Goal: Information Seeking & Learning: Compare options

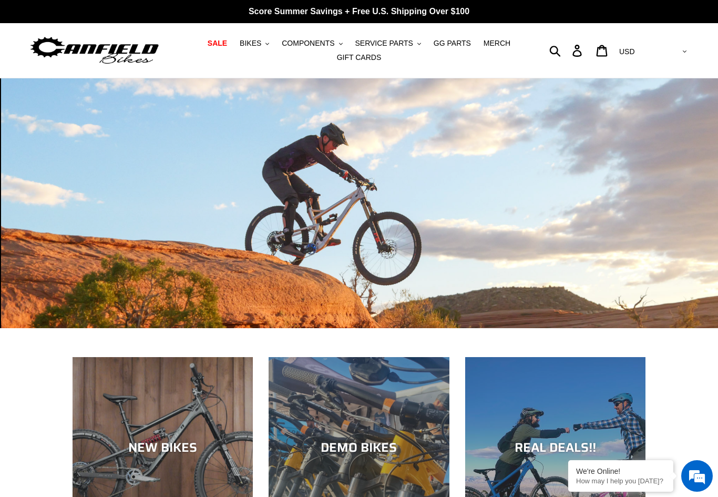
click at [257, 43] on span "BIKES" at bounding box center [251, 43] width 22 height 9
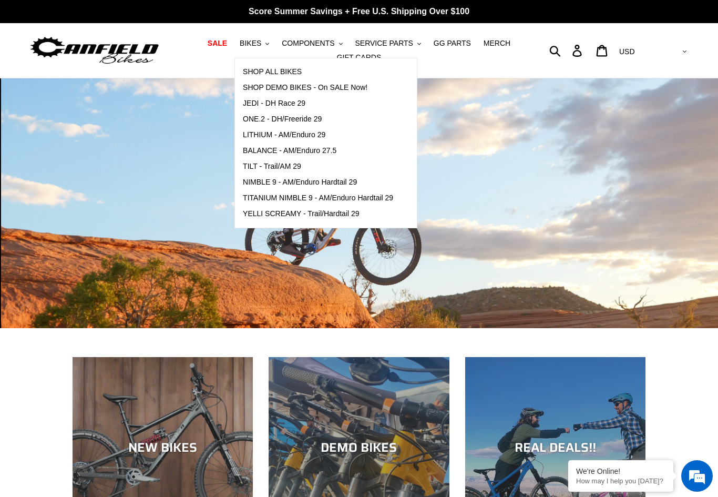
click at [261, 168] on span "TILT - Trail/AM 29" at bounding box center [272, 166] width 58 height 9
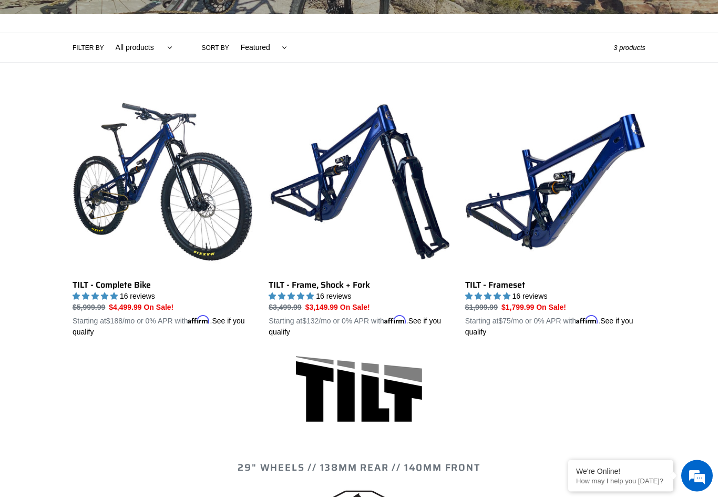
scroll to position [222, 0]
click at [110, 214] on link "TILT - Complete Bike" at bounding box center [163, 214] width 180 height 246
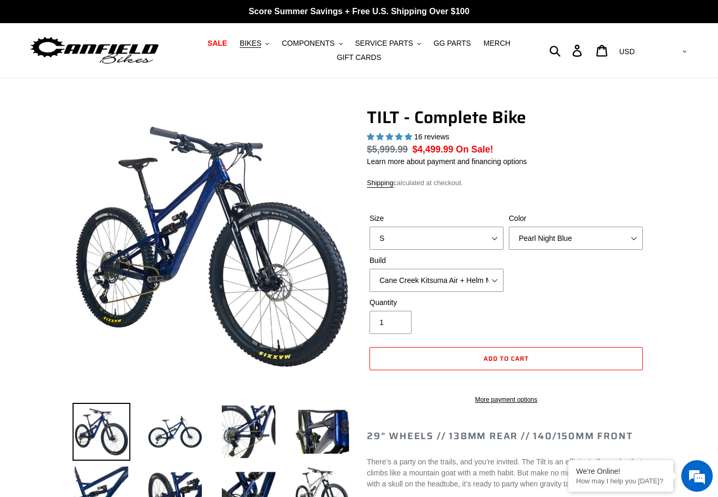
select select "highest-rating"
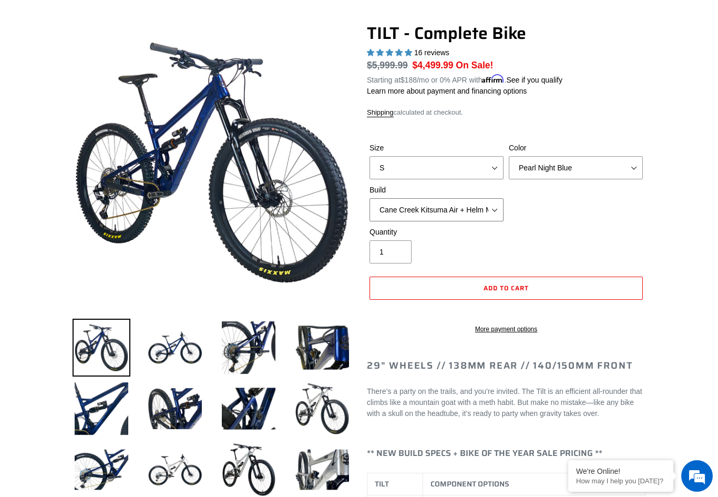
click at [403, 219] on select "Cane Creek Kitsuma Air + Helm MKII 140 + SRAM GX Cane Creek Kitsuma Air + Helm …" at bounding box center [436, 209] width 134 height 23
click at [395, 212] on select "Cane Creek Kitsuma Air + Helm MKII 140 + SRAM GX Cane Creek Kitsuma Air + Helm …" at bounding box center [436, 209] width 134 height 23
select select "Cane Creek Kitsuma Air + Helm MKII 140 + Shimano XT"
click at [321, 353] on img at bounding box center [322, 347] width 58 height 58
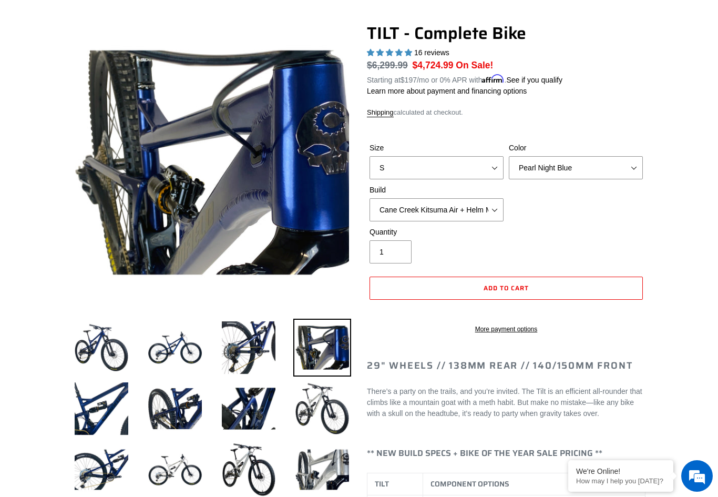
click at [233, 346] on img at bounding box center [249, 347] width 58 height 58
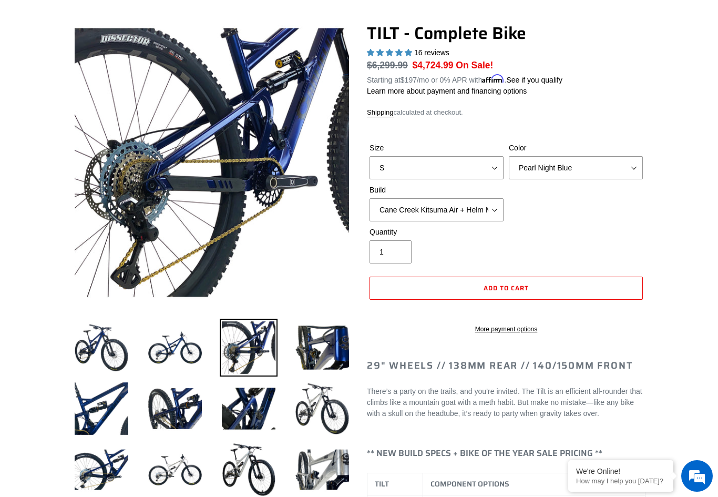
click at [166, 341] on img at bounding box center [175, 347] width 58 height 58
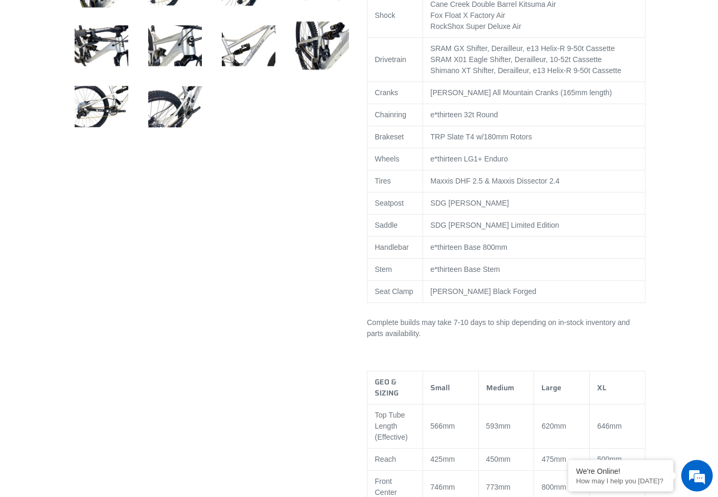
scroll to position [630, 0]
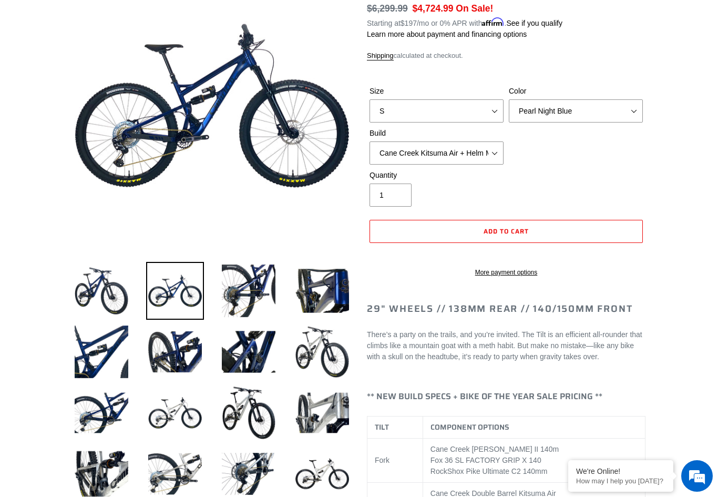
click at [88, 282] on img at bounding box center [102, 291] width 58 height 58
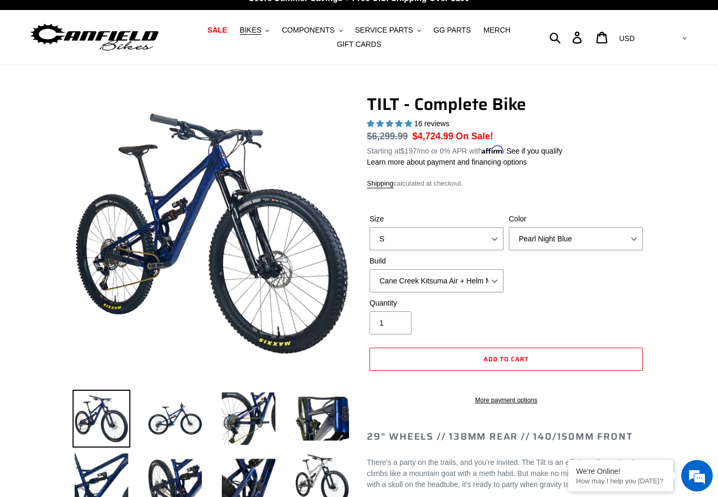
scroll to position [0, 0]
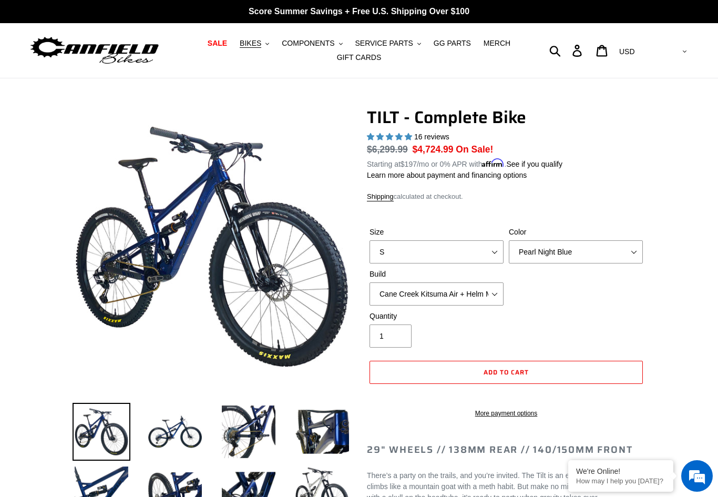
click at [449, 45] on span "GG PARTS" at bounding box center [452, 43] width 37 height 9
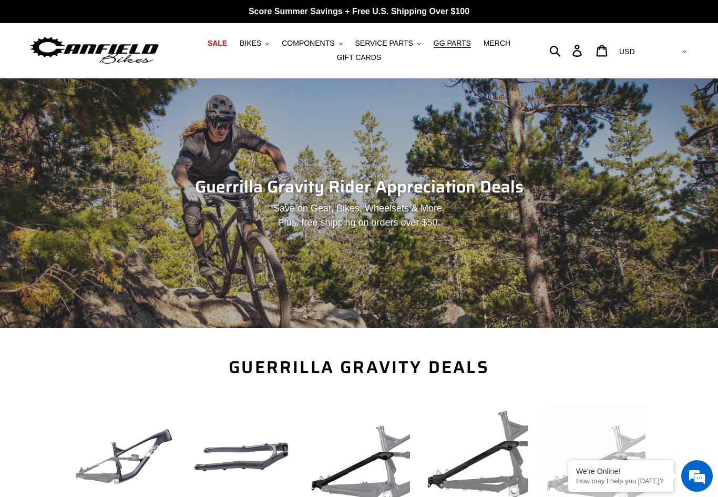
click at [261, 47] on span "BIKES" at bounding box center [251, 43] width 22 height 9
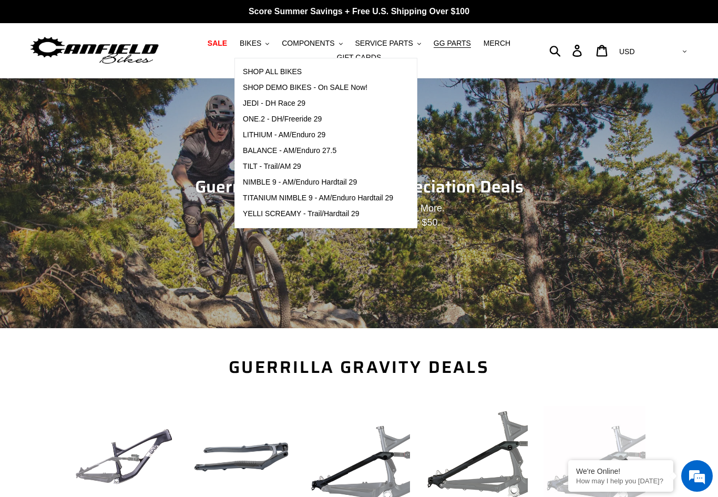
click at [258, 137] on span "LITHIUM - AM/Enduro 29" at bounding box center [284, 134] width 82 height 9
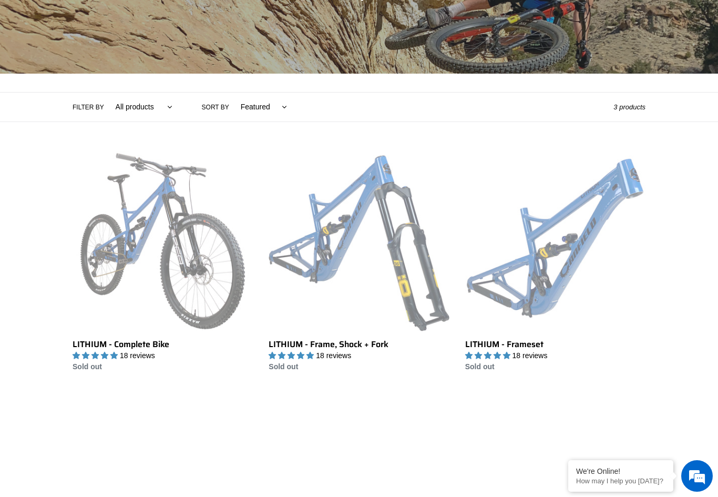
scroll to position [174, 0]
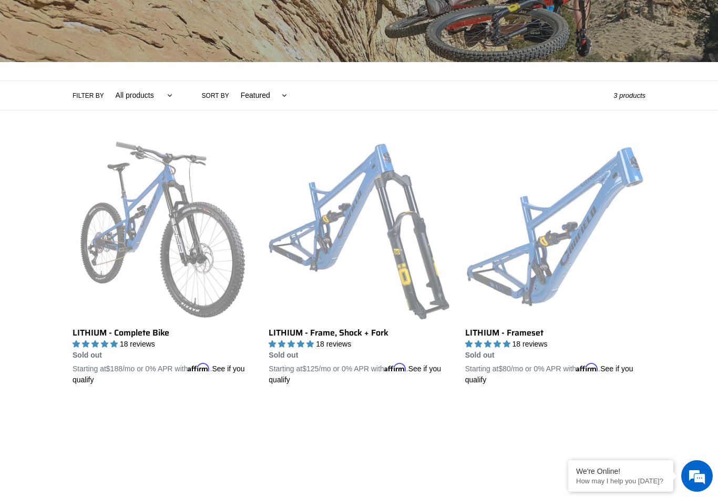
click at [98, 230] on link "LITHIUM - Complete Bike" at bounding box center [163, 262] width 180 height 246
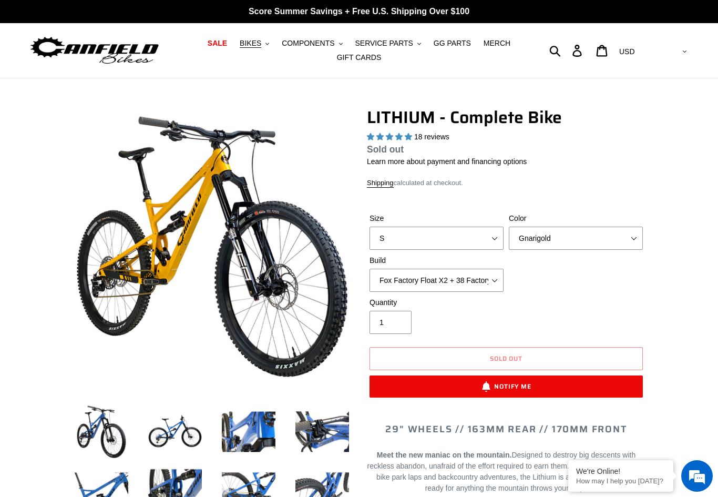
select select "highest-rating"
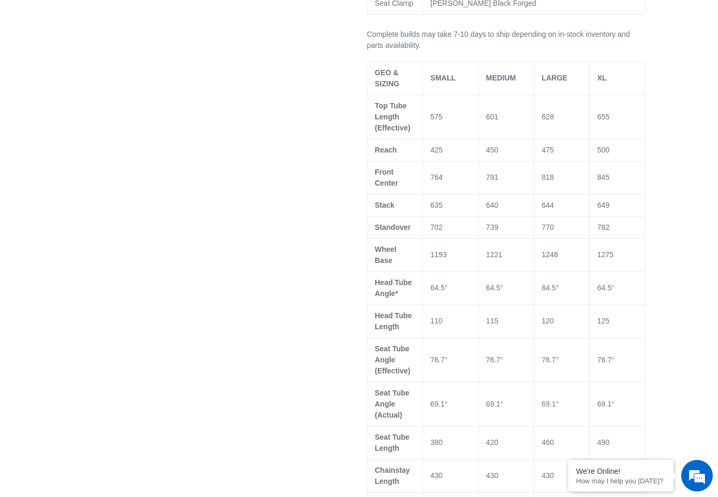
scroll to position [843, 0]
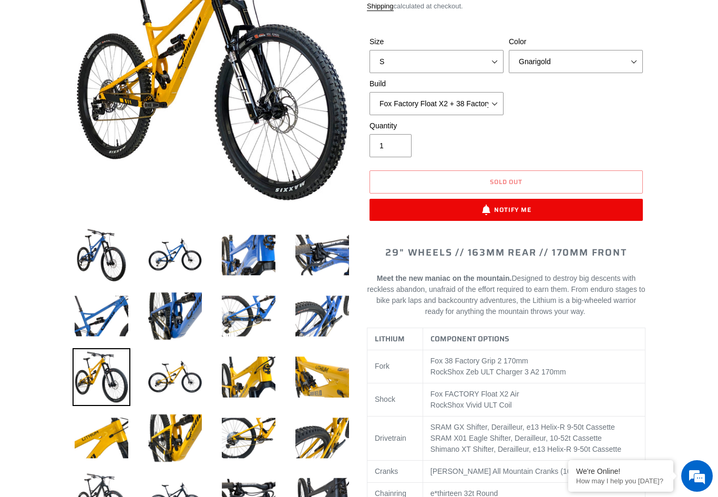
click at [232, 249] on img at bounding box center [249, 255] width 58 height 58
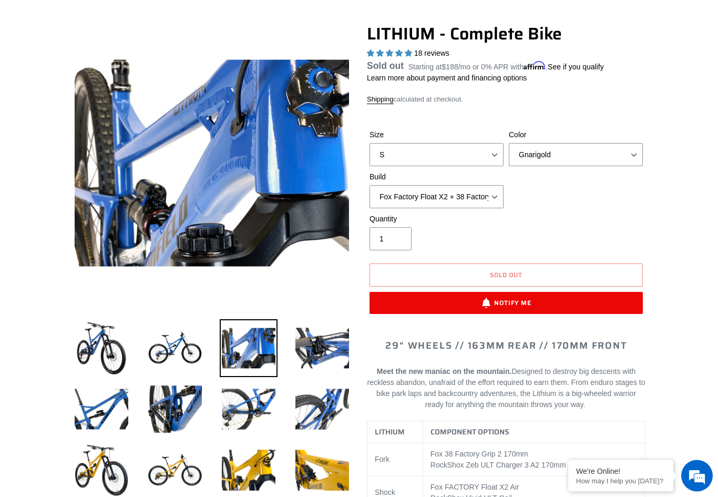
scroll to position [80, 0]
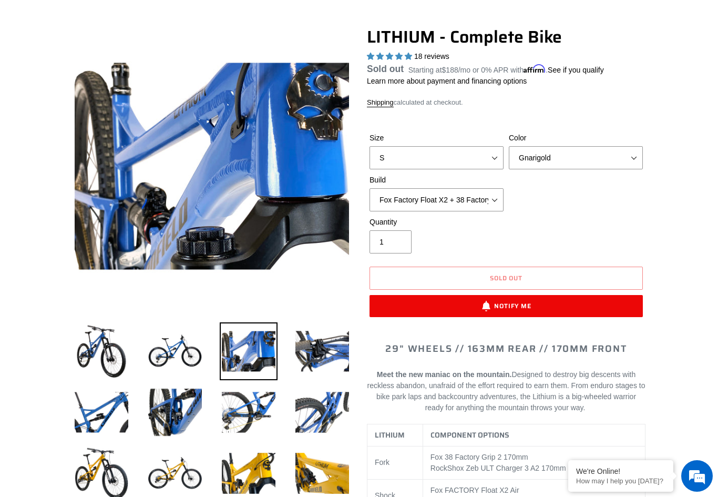
click at [97, 353] on img at bounding box center [102, 351] width 58 height 58
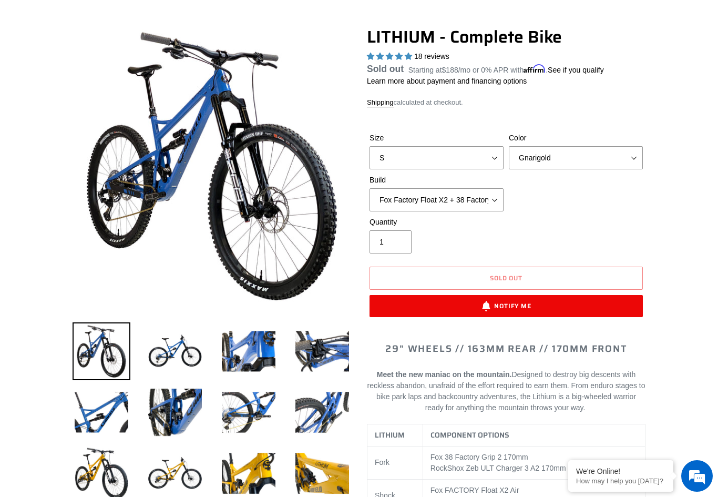
click at [167, 354] on img at bounding box center [175, 351] width 58 height 58
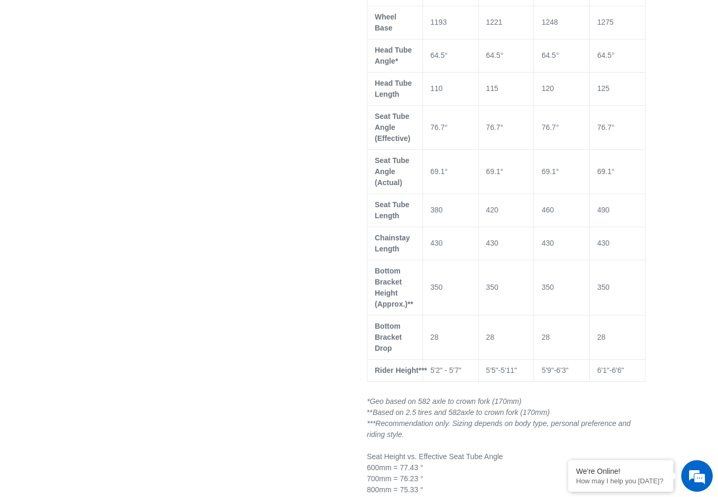
scroll to position [1096, 0]
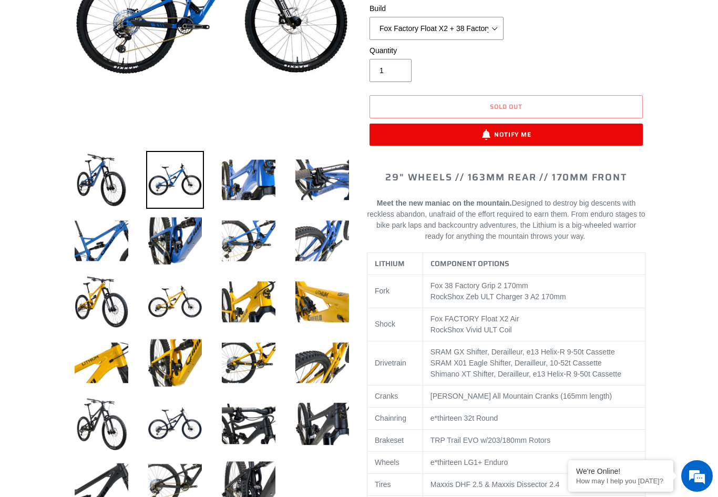
click at [86, 181] on img at bounding box center [102, 180] width 58 height 58
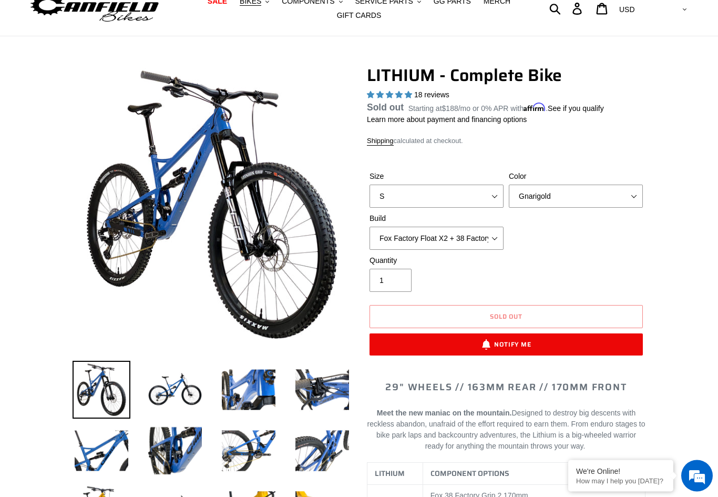
scroll to position [42, 0]
click at [162, 387] on img at bounding box center [175, 389] width 58 height 58
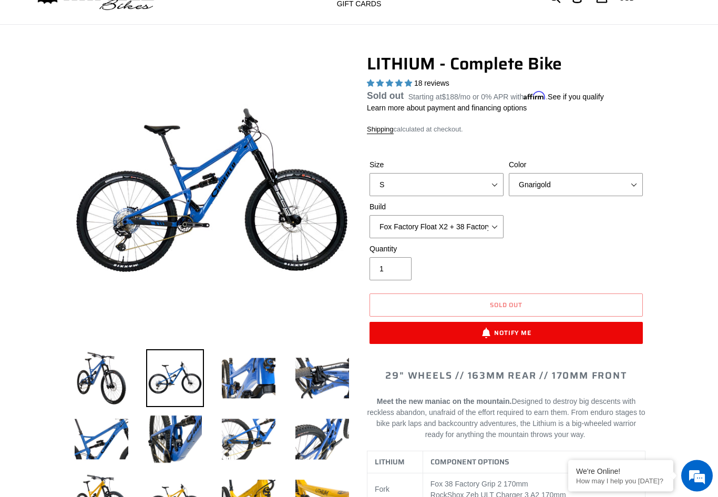
scroll to position [0, 0]
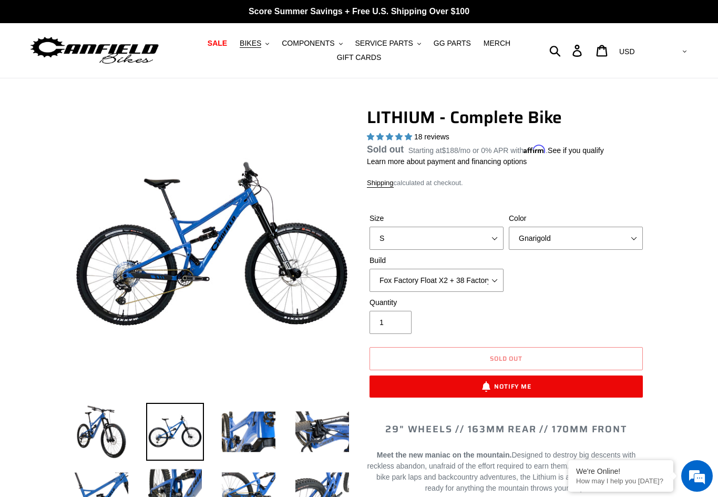
click at [304, 44] on span "COMPONENTS" at bounding box center [308, 43] width 53 height 9
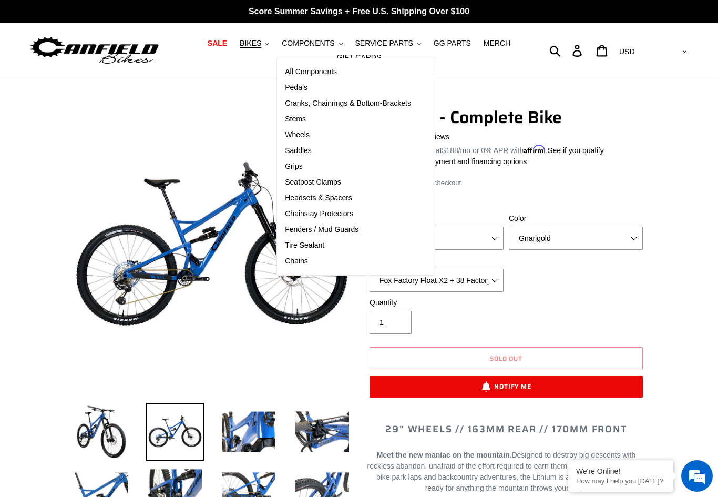
click at [256, 45] on span "BIKES" at bounding box center [251, 43] width 22 height 9
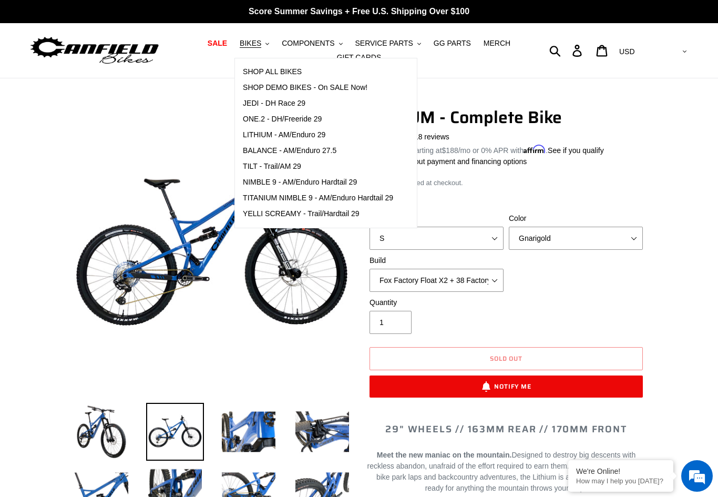
click at [267, 118] on span "ONE.2 - DH/Freeride 29" at bounding box center [282, 119] width 79 height 9
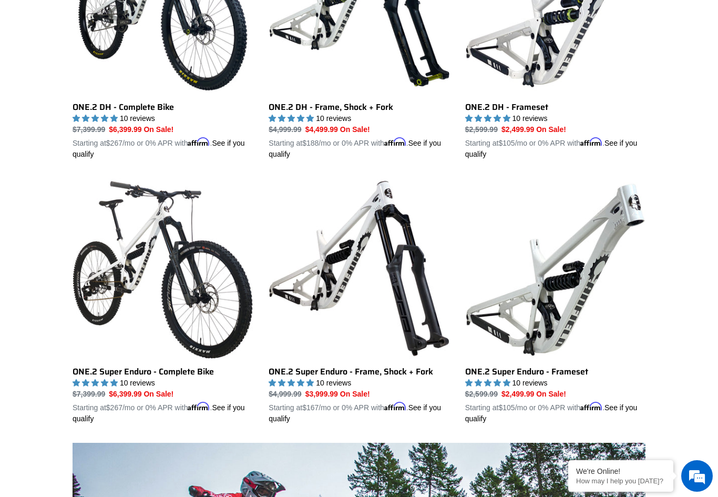
scroll to position [489, 0]
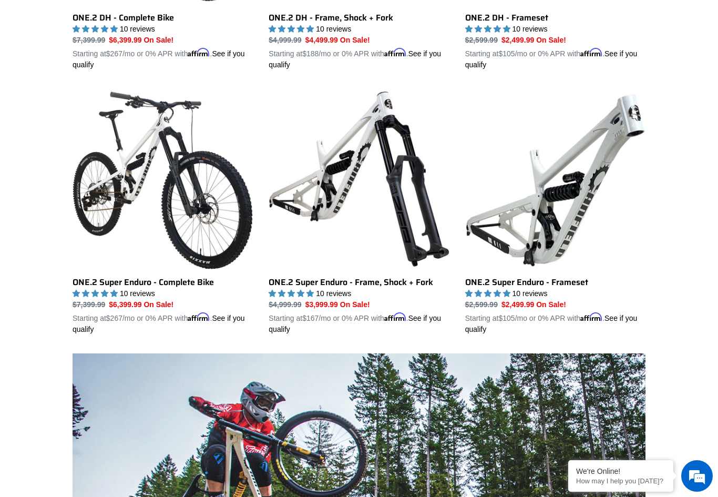
click at [87, 209] on link "ONE.2 Super Enduro - Complete Bike" at bounding box center [163, 212] width 180 height 246
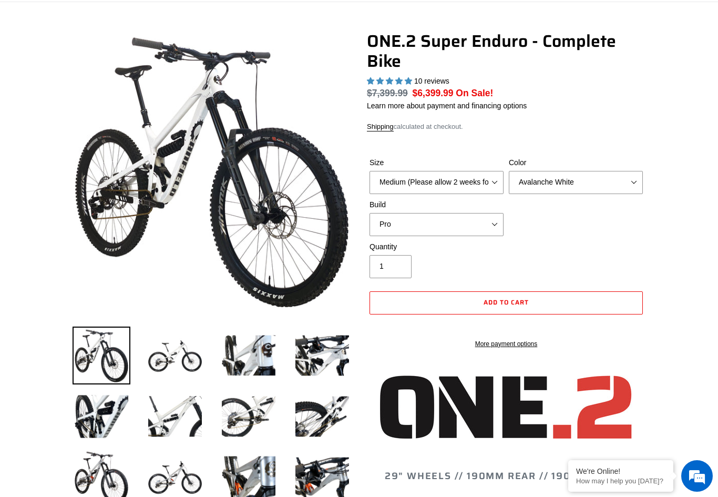
select select "highest-rating"
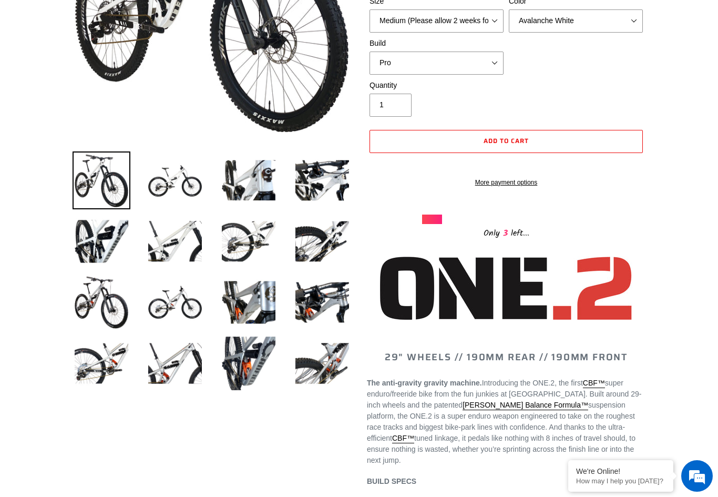
click at [162, 182] on img at bounding box center [175, 180] width 58 height 58
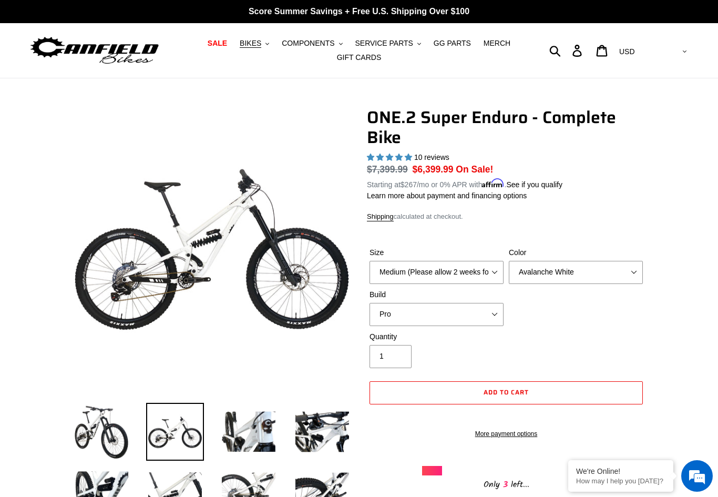
click at [252, 40] on span "BIKES" at bounding box center [251, 43] width 22 height 9
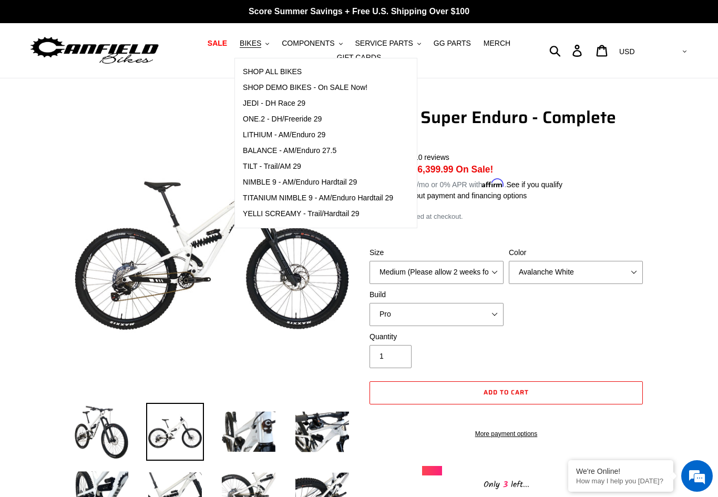
click at [260, 102] on span "JEDI - DH Race 29" at bounding box center [274, 103] width 63 height 9
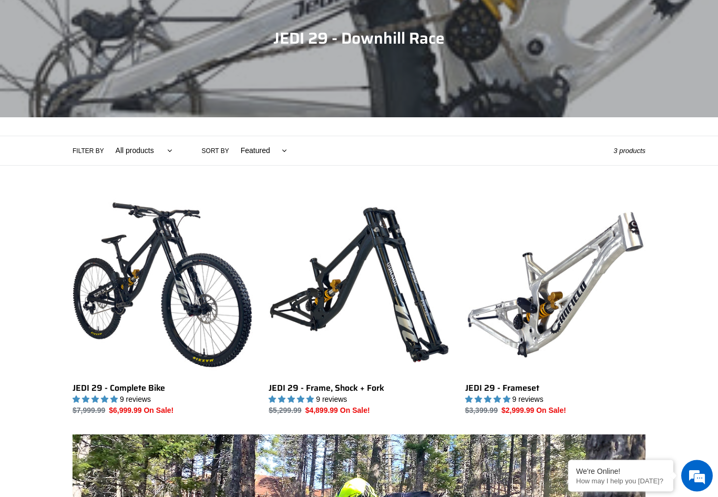
scroll to position [119, 0]
click at [106, 259] on link "JEDI 29 - Complete Bike" at bounding box center [163, 304] width 180 height 221
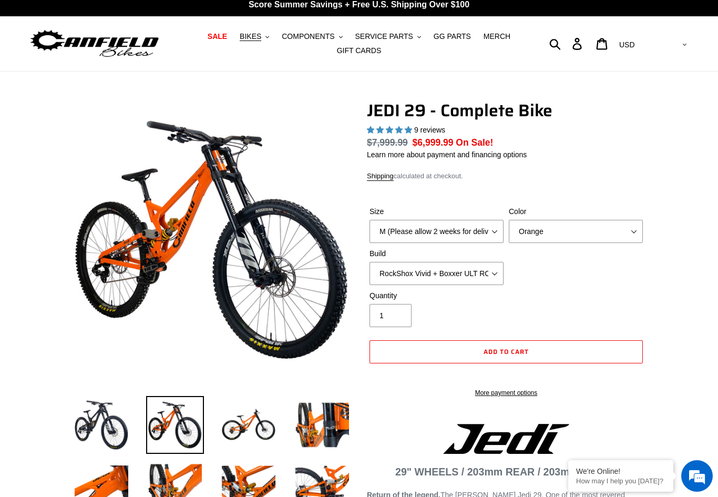
select select "highest-rating"
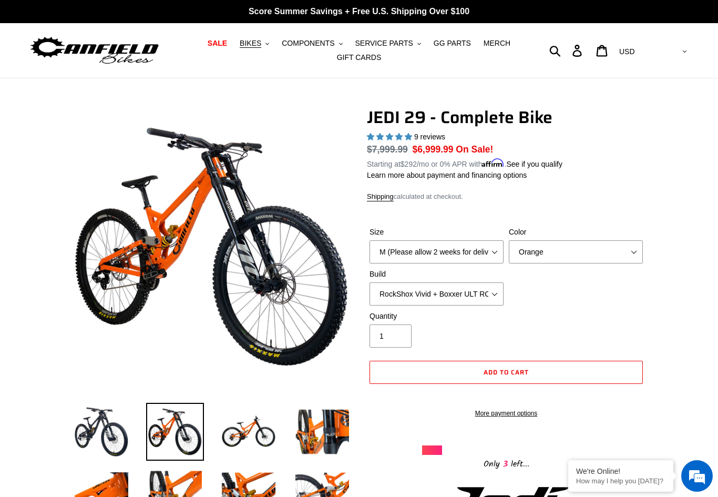
click at [234, 425] on img at bounding box center [249, 432] width 58 height 58
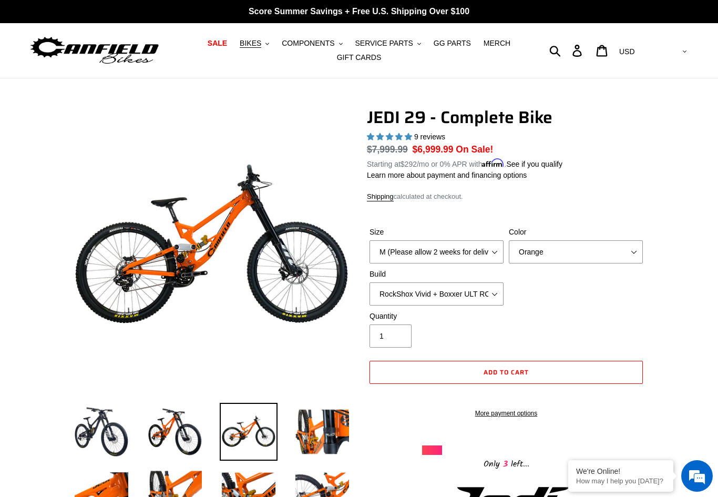
click at [255, 45] on span "BIKES" at bounding box center [251, 43] width 22 height 9
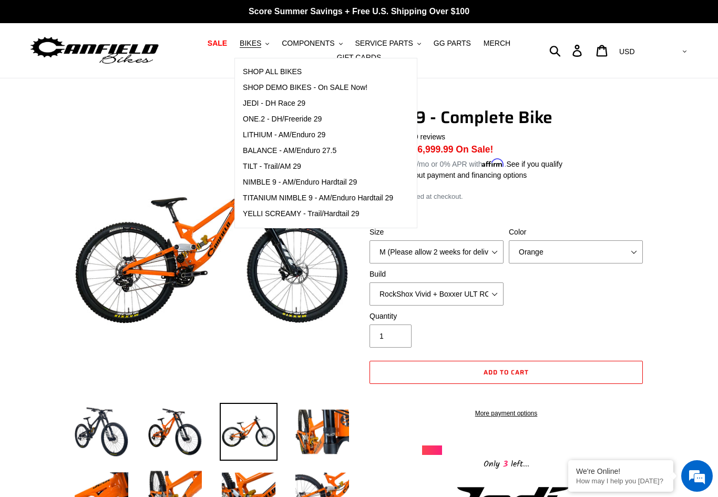
click at [261, 116] on span "ONE.2 - DH/Freeride 29" at bounding box center [282, 119] width 79 height 9
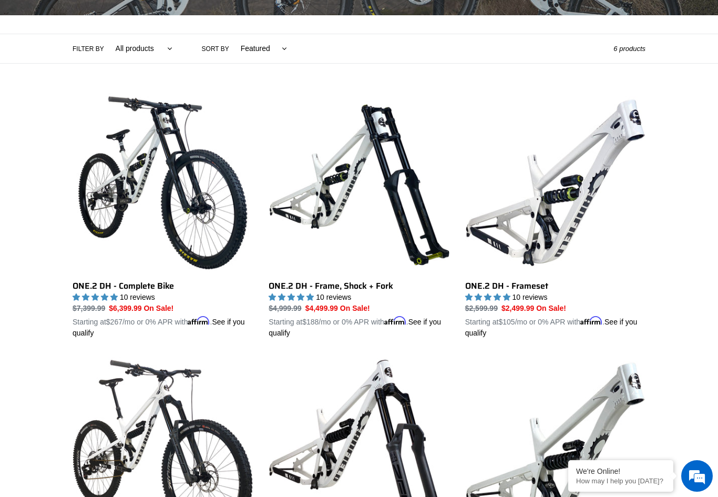
click at [295, 218] on link "ONE.2 DH - Frame, Shock + Fork" at bounding box center [359, 215] width 180 height 246
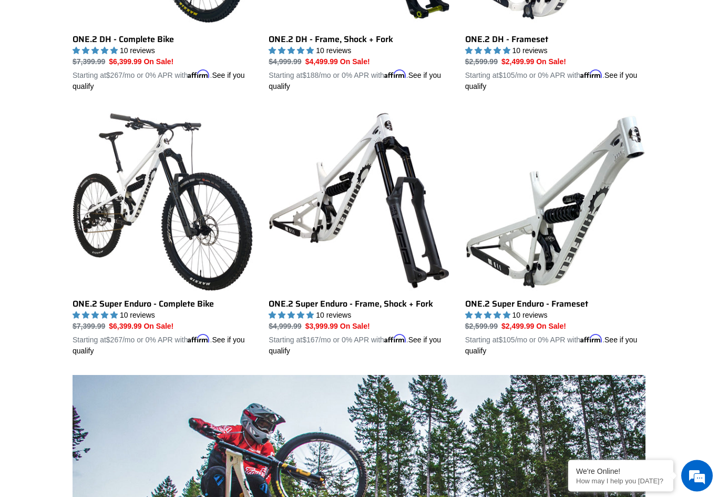
scroll to position [456, 0]
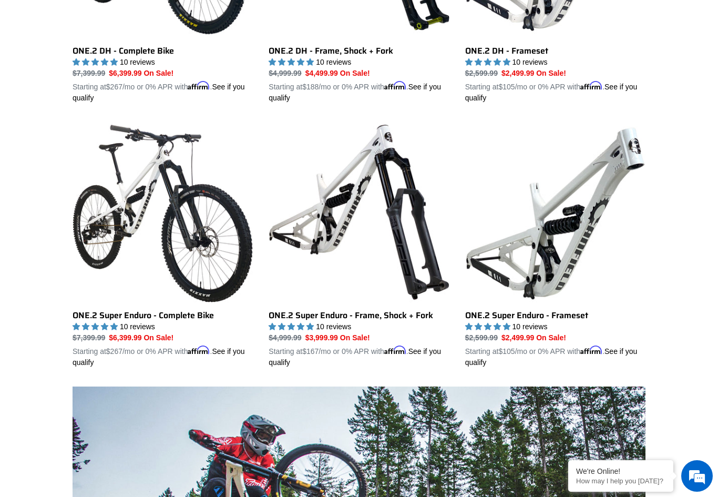
click at [313, 223] on link "ONE.2 Super Enduro - Frame, Shock + Fork" at bounding box center [359, 245] width 180 height 246
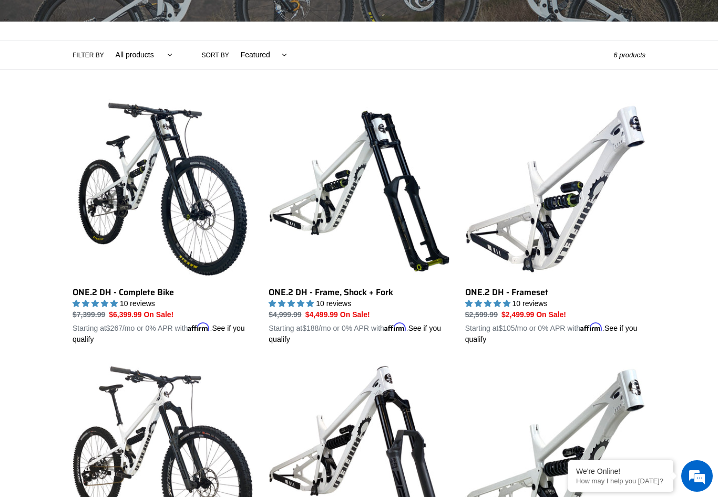
scroll to position [211, 0]
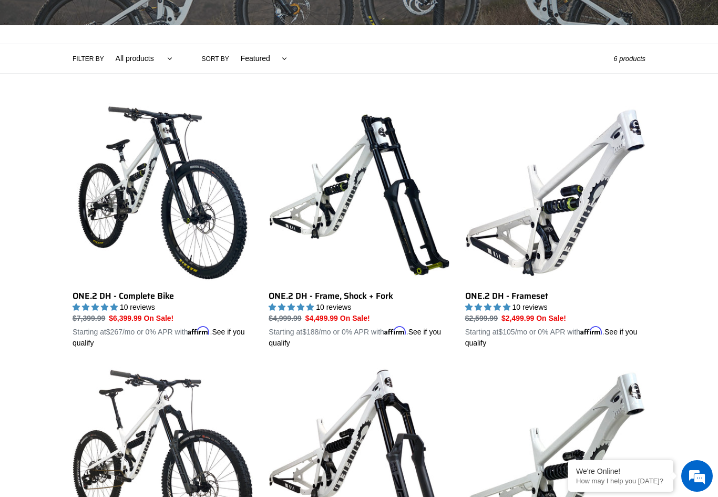
click at [91, 220] on link "ONE.2 DH - Complete Bike" at bounding box center [163, 225] width 180 height 246
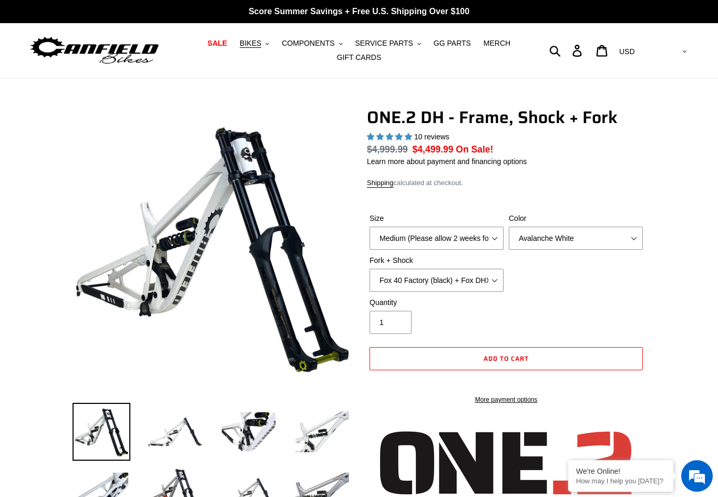
select select "highest-rating"
click at [397, 275] on select "Fox 40 Factory (black) + Fox DHX2 250x75 Fox 40 Factory (orange) + Fox DHX2 250…" at bounding box center [436, 280] width 134 height 23
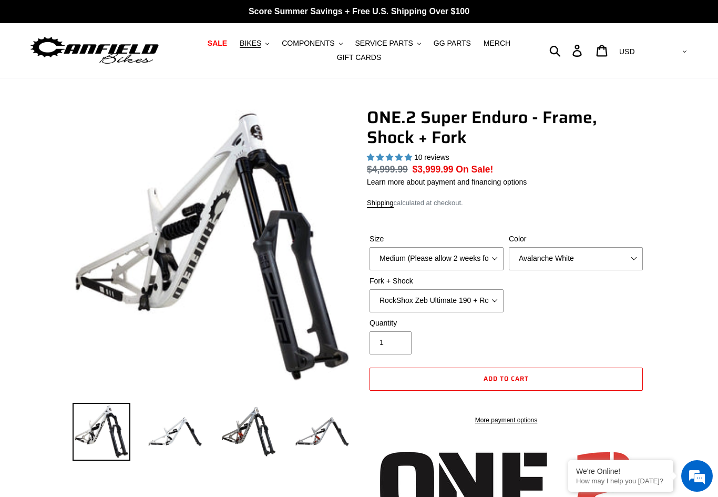
select select "highest-rating"
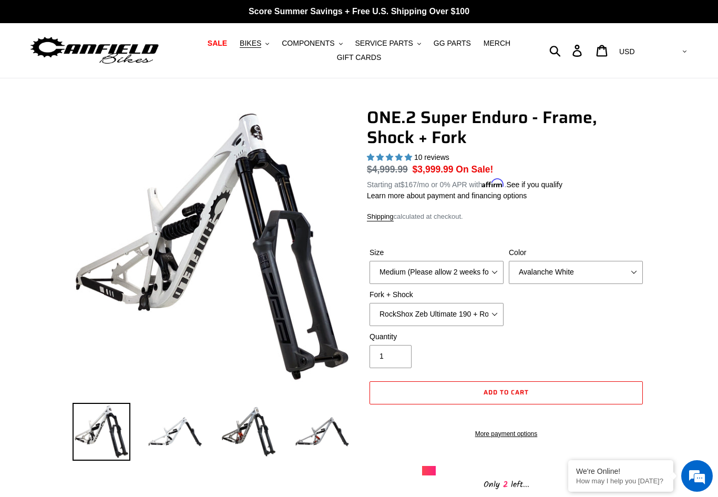
click at [170, 426] on img at bounding box center [175, 432] width 58 height 58
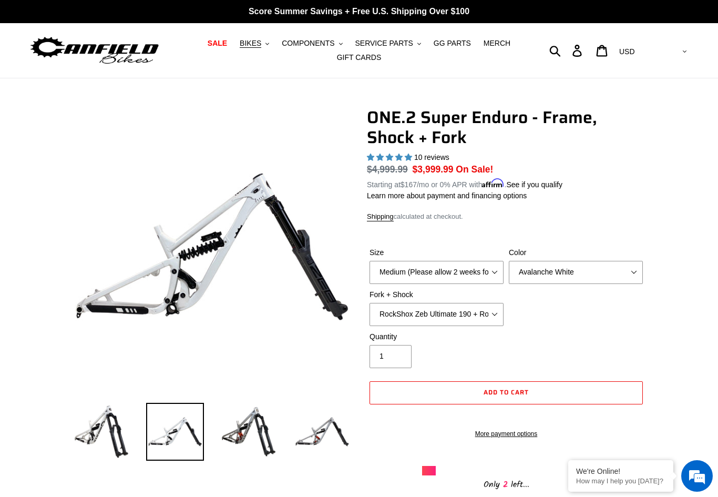
click at [108, 428] on img at bounding box center [102, 432] width 58 height 58
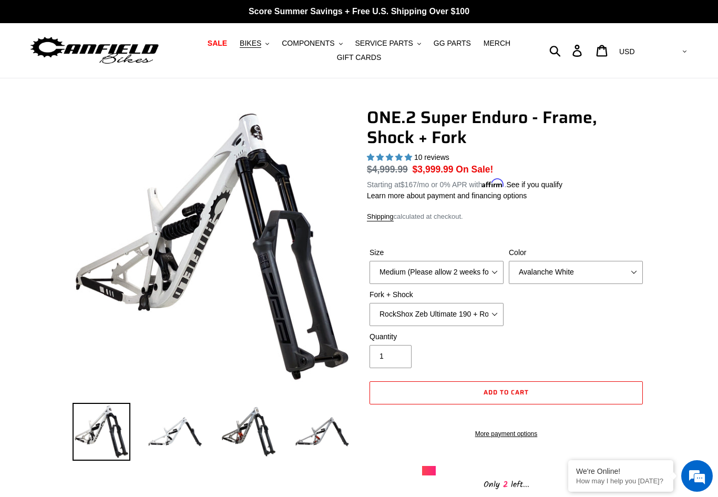
click at [151, 417] on img at bounding box center [175, 432] width 58 height 58
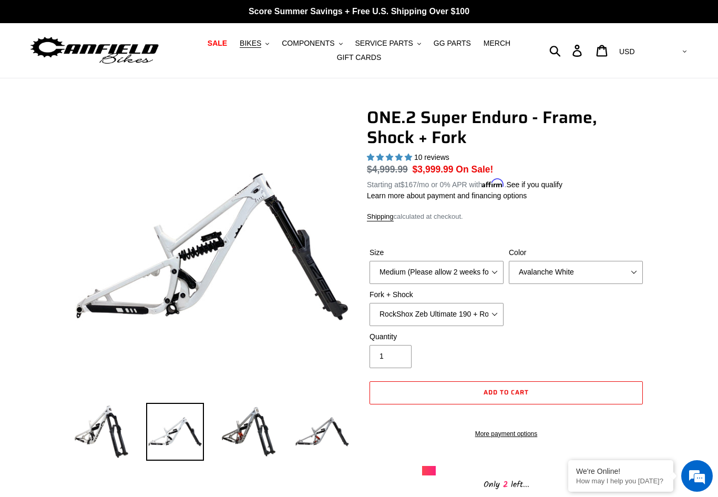
click at [252, 434] on img at bounding box center [249, 432] width 58 height 58
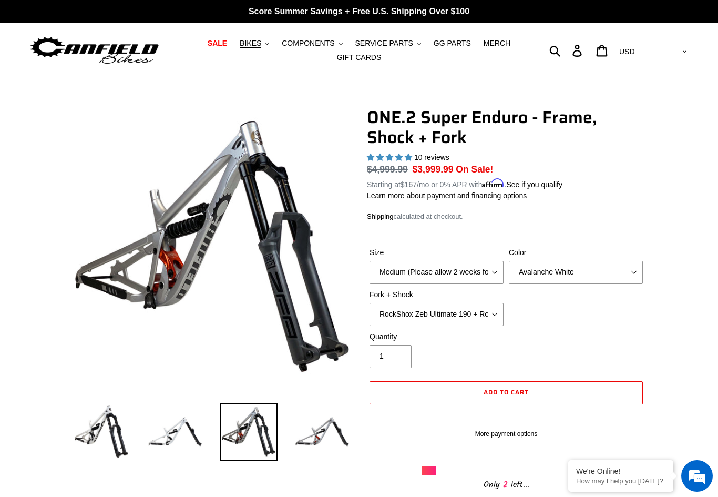
click at [309, 418] on img at bounding box center [322, 432] width 58 height 58
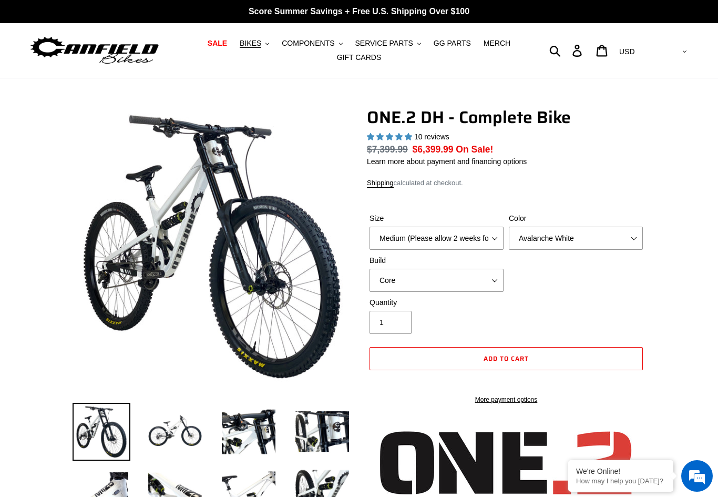
select select "highest-rating"
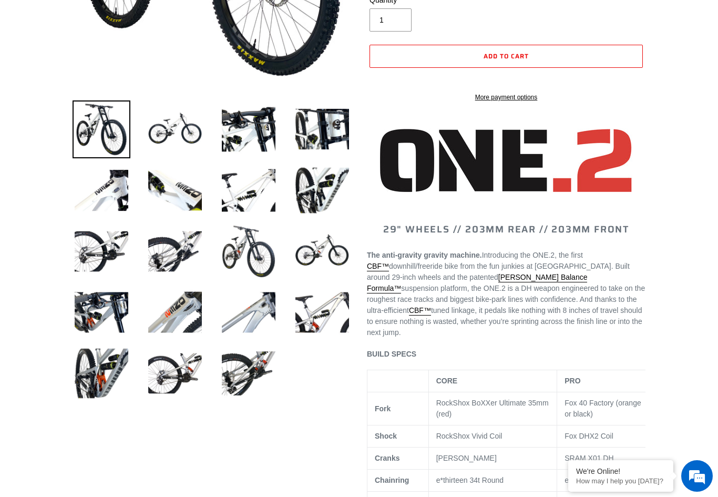
scroll to position [338, 0]
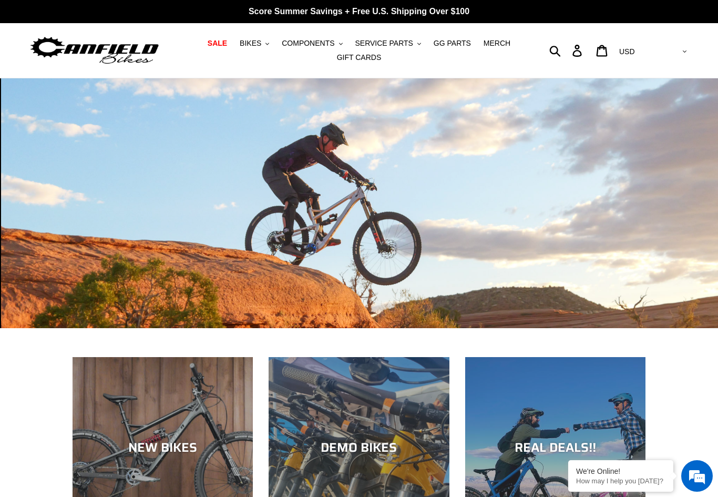
click at [260, 46] on span "BIKES" at bounding box center [251, 43] width 22 height 9
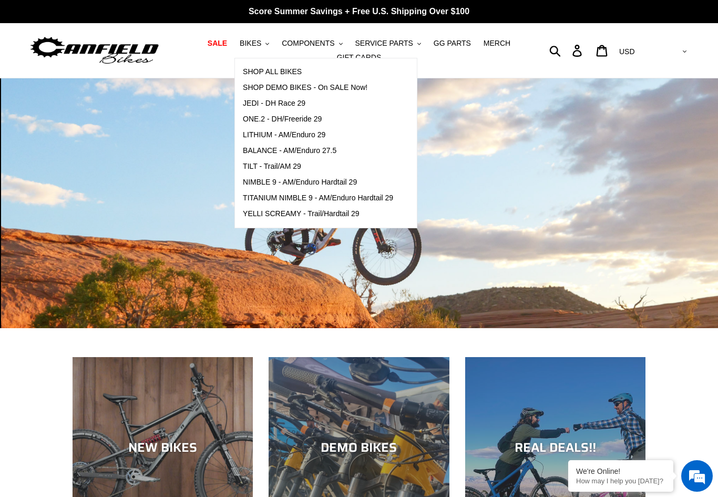
click at [266, 106] on span "JEDI - DH Race 29" at bounding box center [274, 103] width 63 height 9
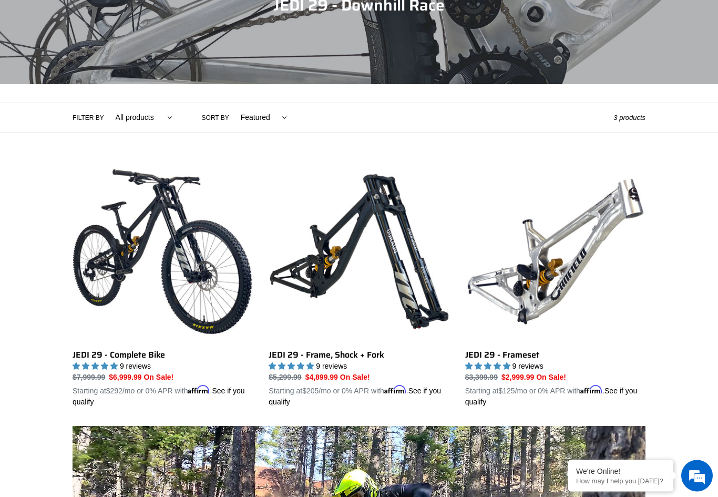
scroll to position [152, 0]
click at [91, 260] on link "JEDI 29 - Complete Bike" at bounding box center [163, 284] width 180 height 246
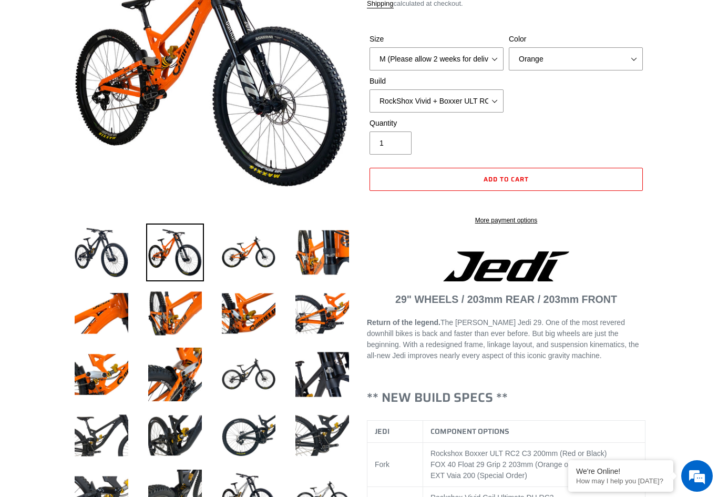
select select "highest-rating"
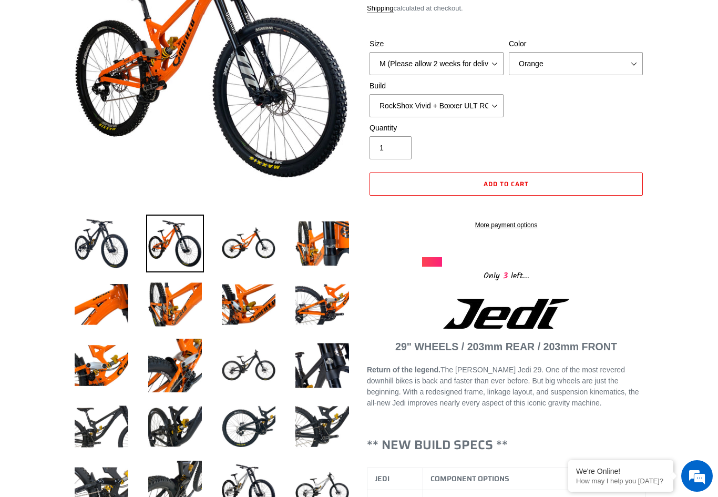
scroll to position [149, 0]
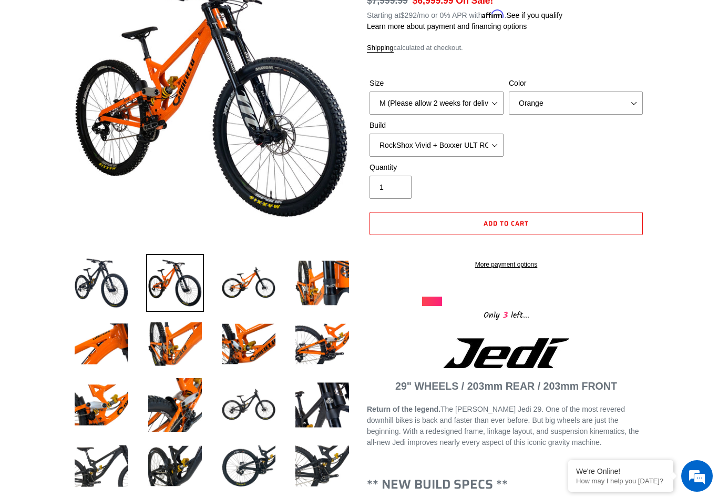
click at [92, 274] on img at bounding box center [102, 283] width 58 height 58
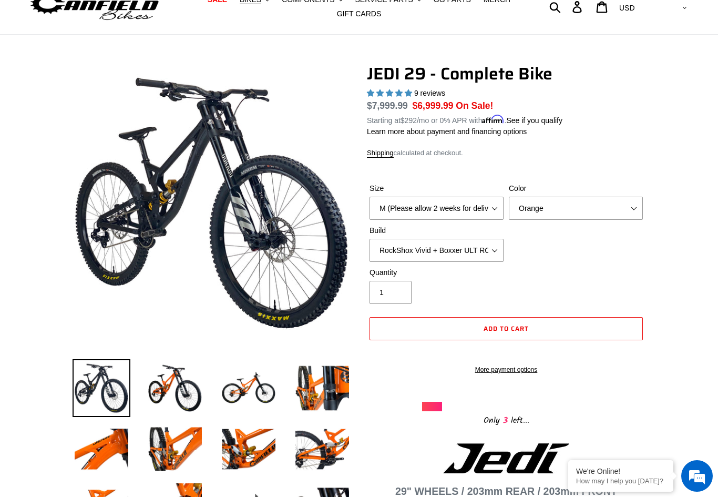
scroll to position [45, 0]
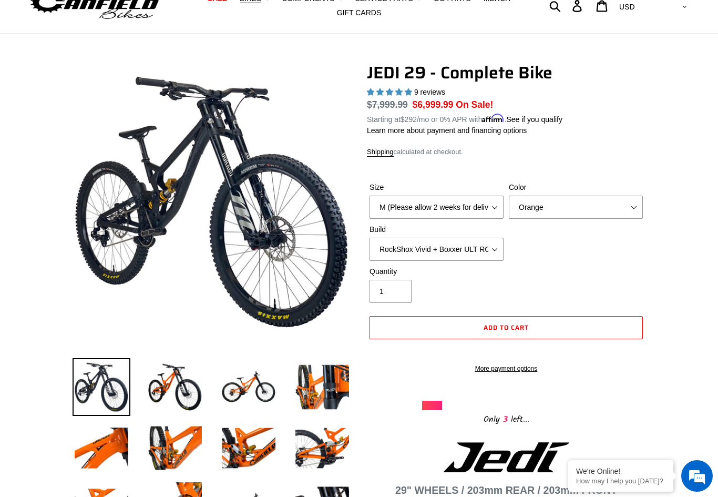
click at [241, 387] on img at bounding box center [249, 387] width 58 height 58
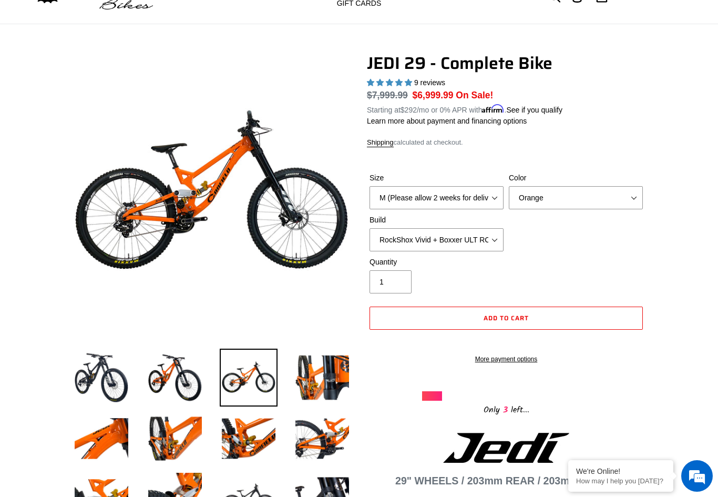
scroll to position [38, 0]
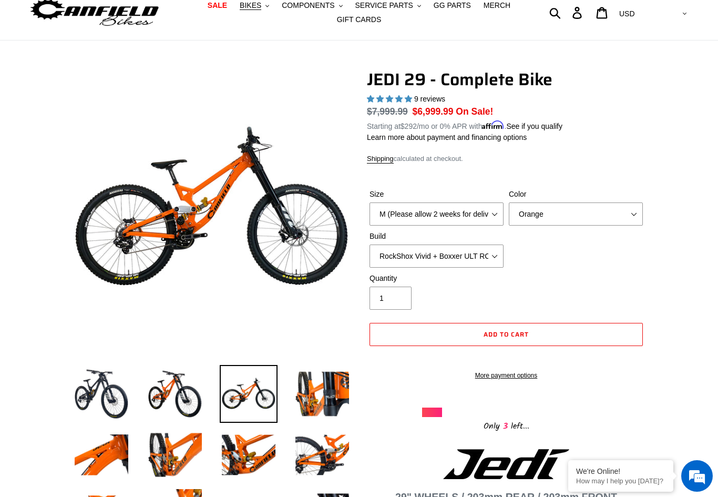
click at [250, 6] on span "BIKES" at bounding box center [251, 5] width 22 height 9
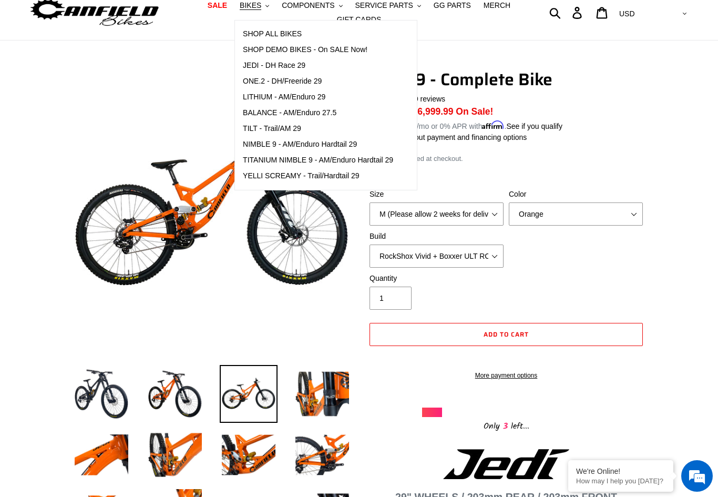
click at [257, 78] on span "ONE.2 - DH/Freeride 29" at bounding box center [282, 81] width 79 height 9
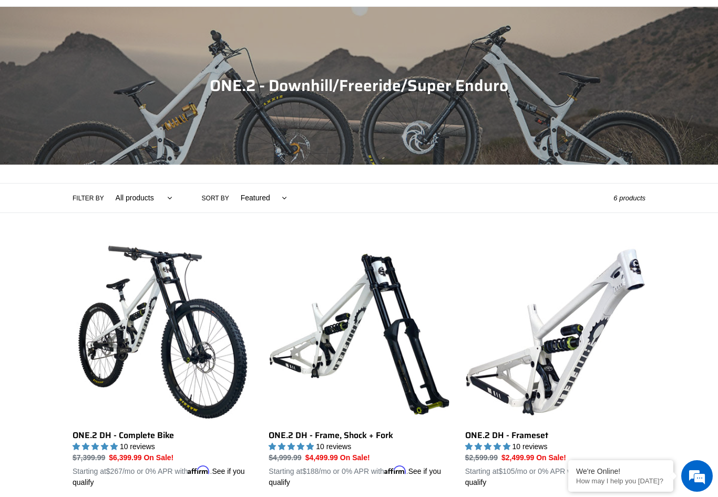
scroll to position [138, 0]
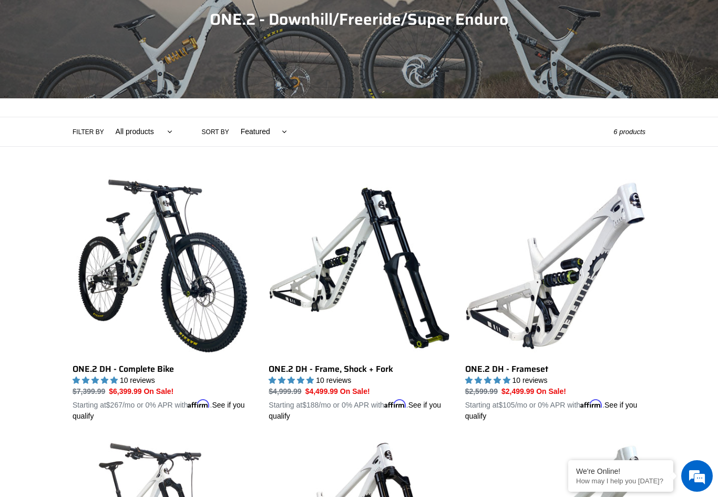
click at [94, 258] on link "ONE.2 DH - Complete Bike" at bounding box center [163, 299] width 180 height 246
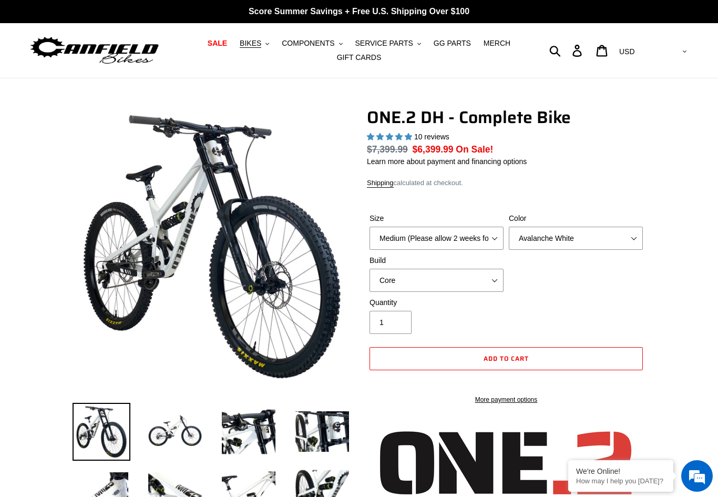
select select "highest-rating"
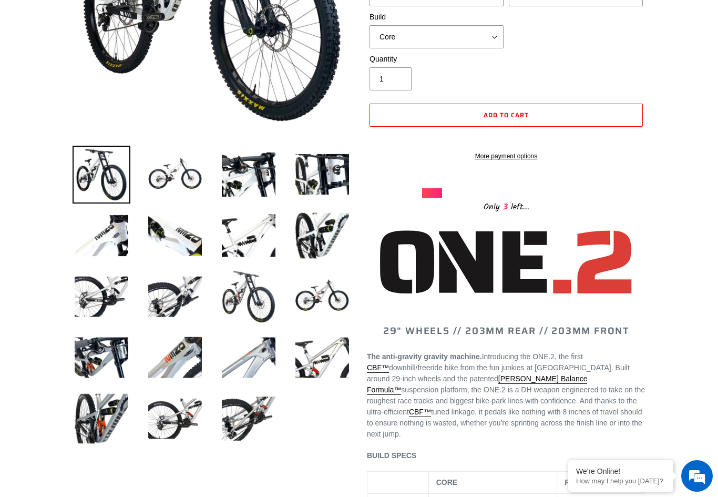
scroll to position [199, 0]
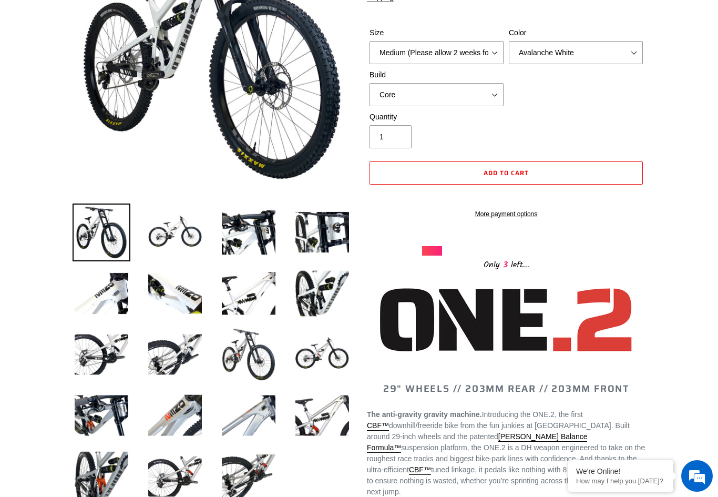
click at [143, 234] on li at bounding box center [167, 234] width 74 height 61
click at [163, 230] on img at bounding box center [175, 232] width 58 height 58
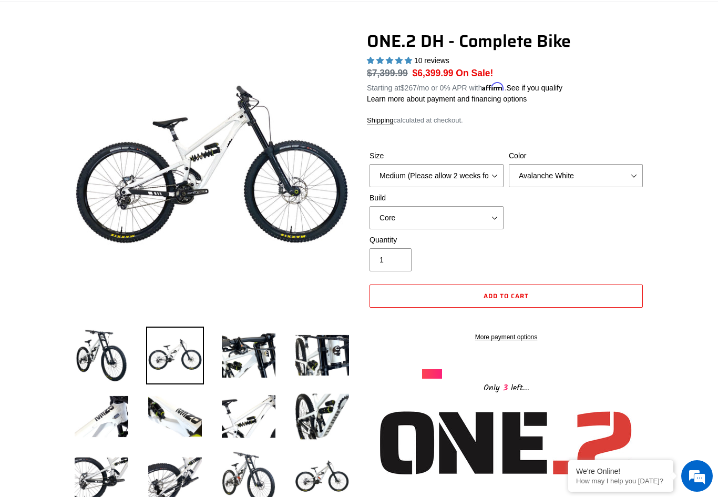
scroll to position [0, 0]
